Goal: Transaction & Acquisition: Purchase product/service

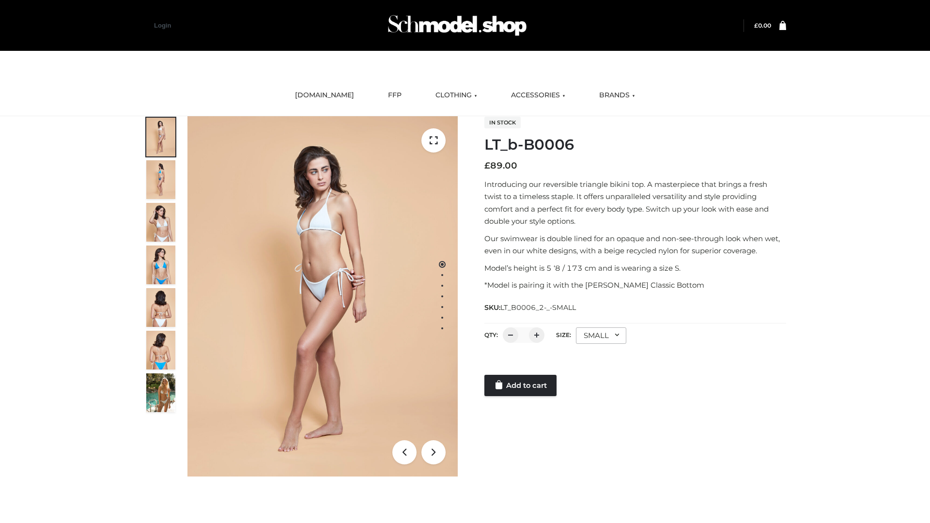
click at [521, 385] on link "Add to cart" at bounding box center [520, 385] width 72 height 21
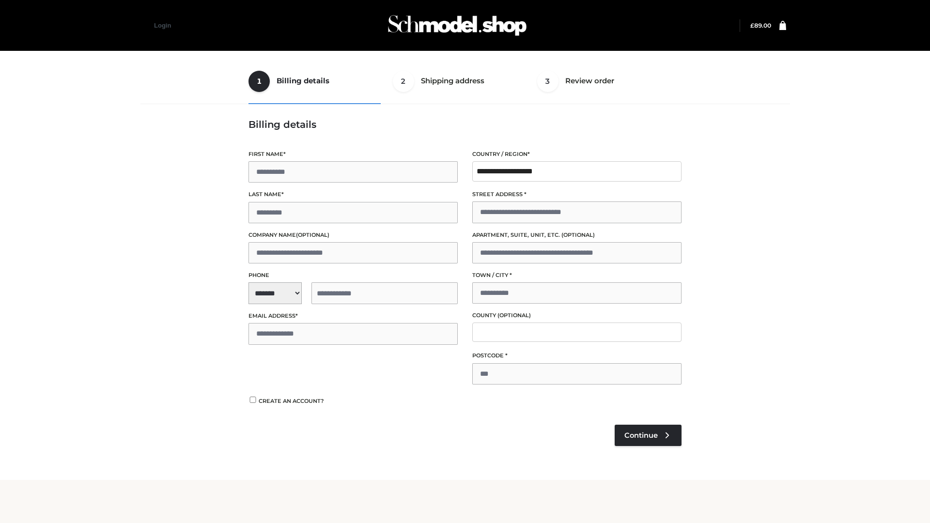
type input "**"
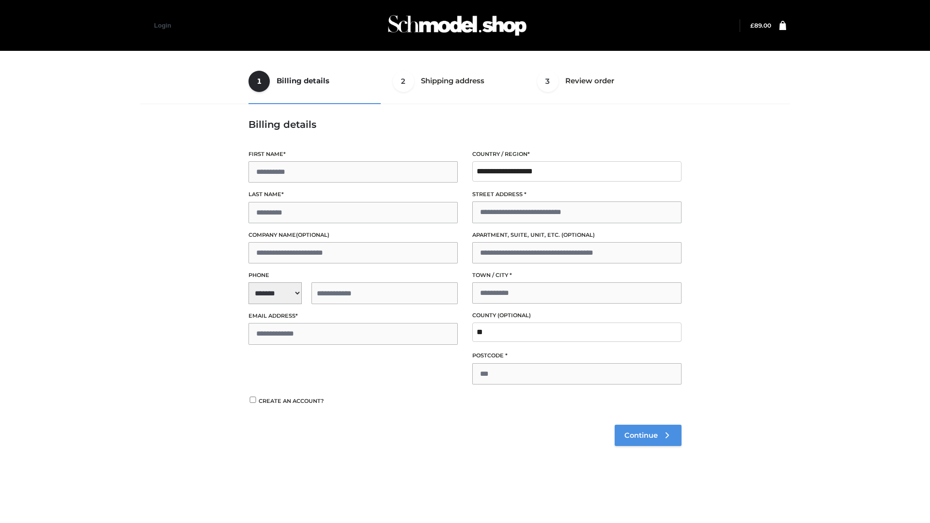
click at [647, 435] on span "Continue" at bounding box center [640, 435] width 33 height 9
click at [279, 408] on button "Place order" at bounding box center [279, 408] width 62 height 21
